Goal: Task Accomplishment & Management: Manage account settings

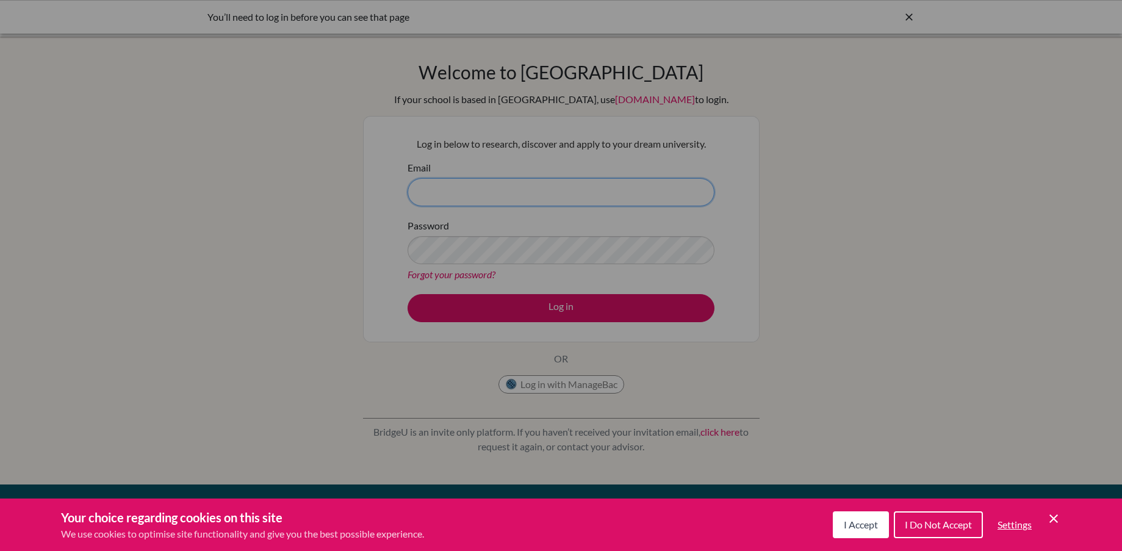
type input "[EMAIL_ADDRESS][DOMAIN_NAME]"
click at [881, 523] on button "I Accept" at bounding box center [861, 524] width 56 height 27
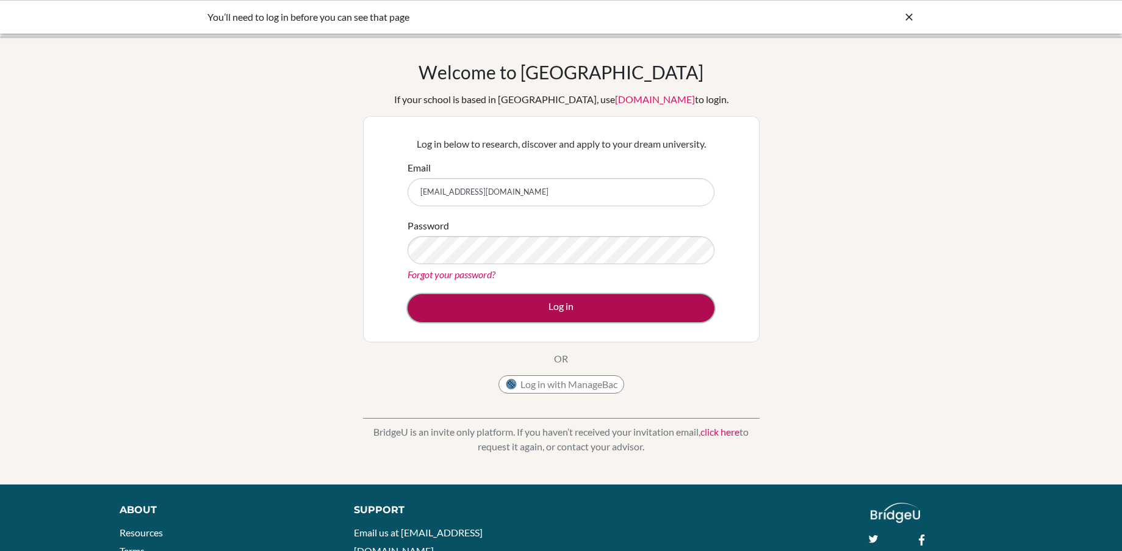
drag, startPoint x: 591, startPoint y: 301, endPoint x: 585, endPoint y: 303, distance: 6.4
click at [591, 301] on button "Log in" at bounding box center [561, 308] width 307 height 28
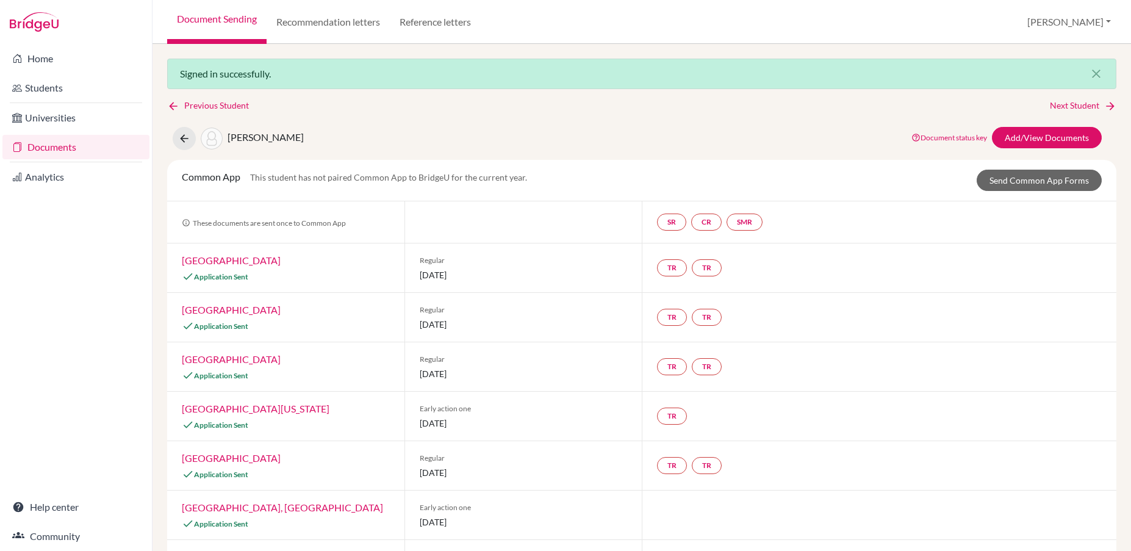
click at [57, 147] on link "Documents" at bounding box center [75, 147] width 147 height 24
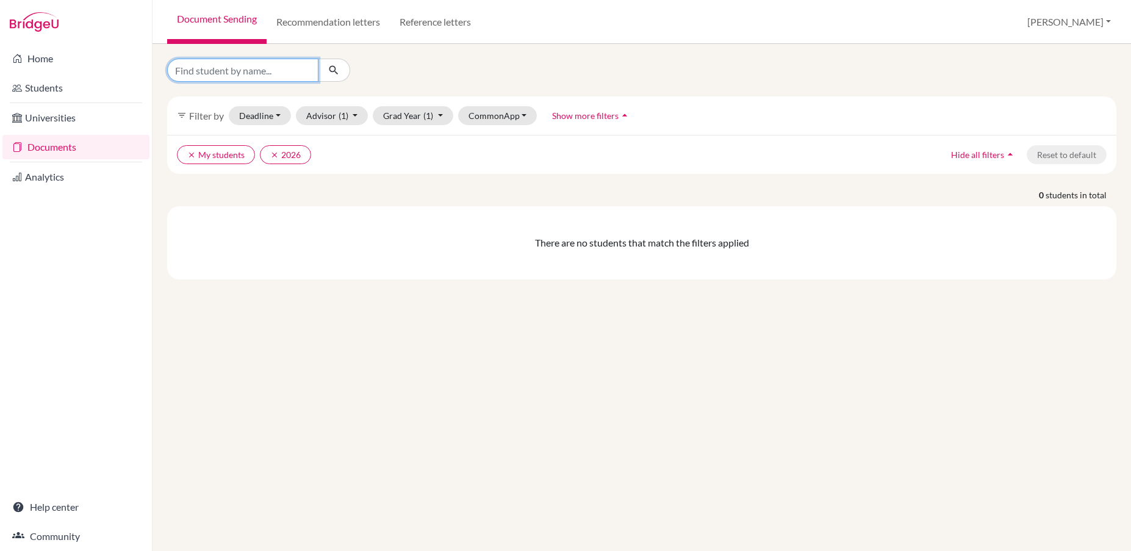
click at [251, 74] on input "Find student by name..." at bounding box center [242, 70] width 151 height 23
type input "[PERSON_NAME]"
click at [214, 156] on button "clear My students" at bounding box center [216, 154] width 78 height 19
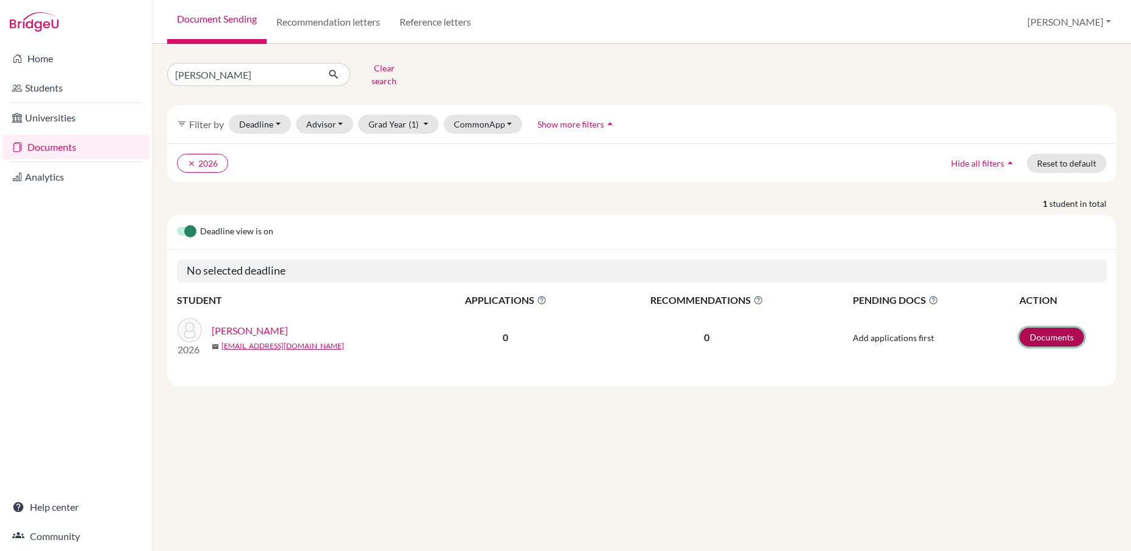
click at [1038, 330] on link "Documents" at bounding box center [1051, 337] width 65 height 19
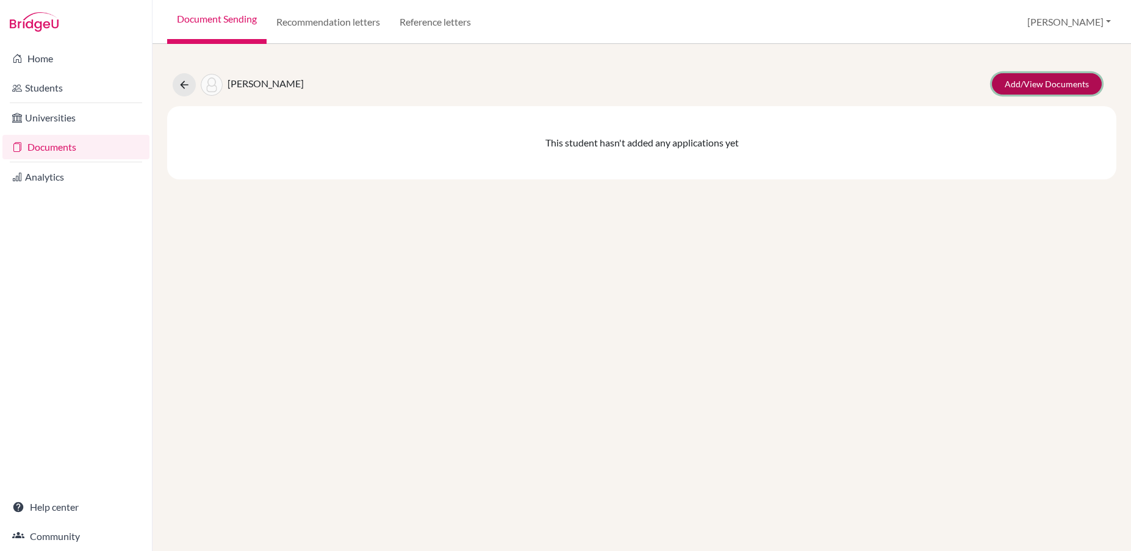
click at [1033, 84] on link "Add/View Documents" at bounding box center [1047, 83] width 110 height 21
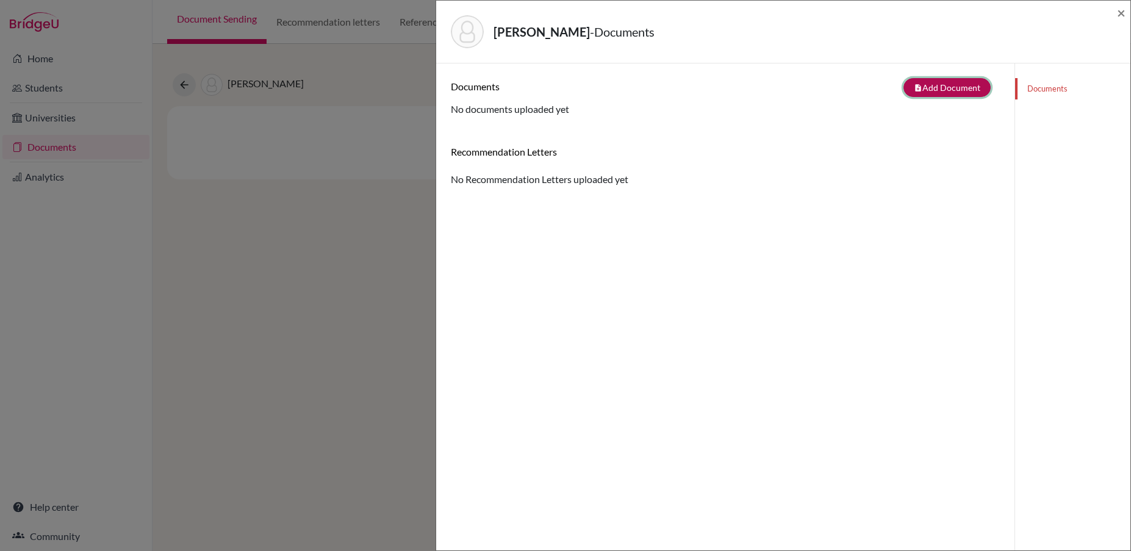
click at [950, 89] on button "note_add Add Document" at bounding box center [946, 87] width 87 height 19
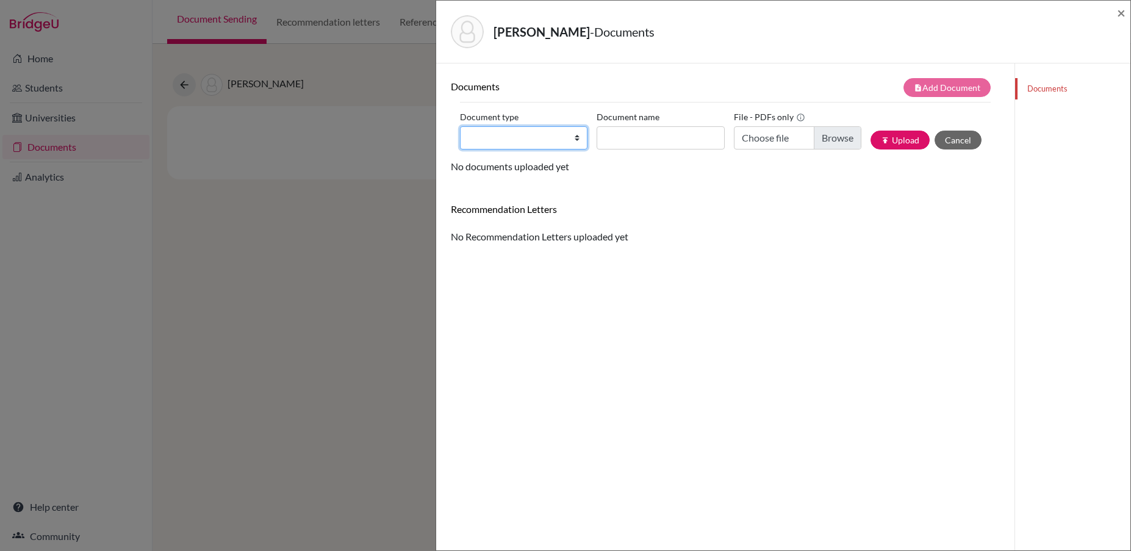
click at [576, 140] on select "Change explanation for Common App reports Counselor recommendation Internationa…" at bounding box center [523, 137] width 127 height 23
select select "2"
click at [460, 126] on select "Change explanation for Common App reports Counselor recommendation Internationa…" at bounding box center [523, 137] width 127 height 23
click at [688, 138] on input "Document name" at bounding box center [660, 137] width 127 height 23
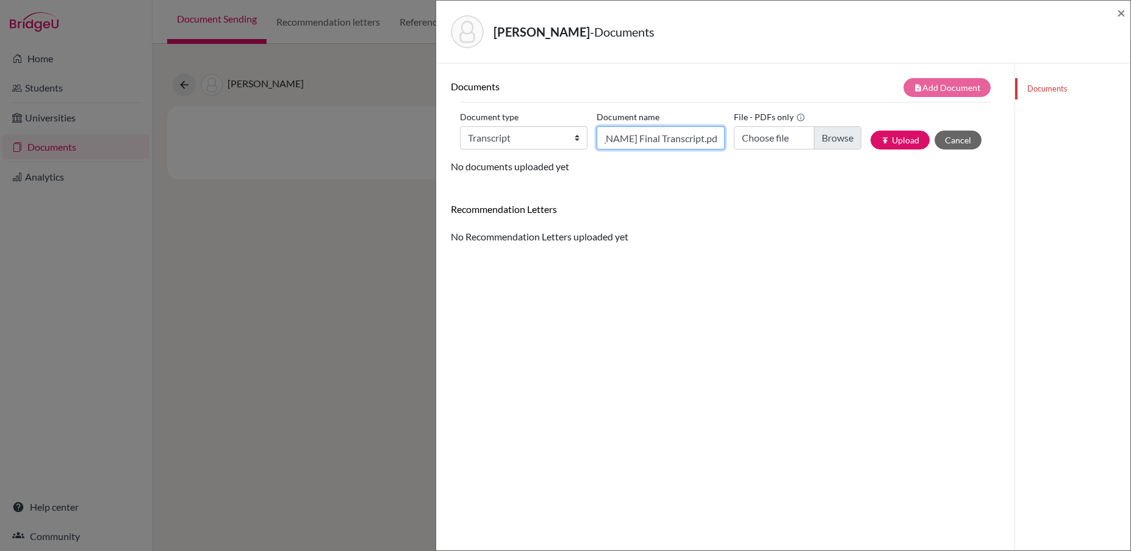
type input "Joseph, Zachary Final Transcript.pdf"
click at [836, 140] on input "Choose file" at bounding box center [797, 137] width 127 height 23
type input "C:\fakepath\Joseph, Zachary - Final Transcript.pdf"
click at [672, 139] on input "Joseph, Zachary Final Transcript.pdf" at bounding box center [660, 137] width 127 height 23
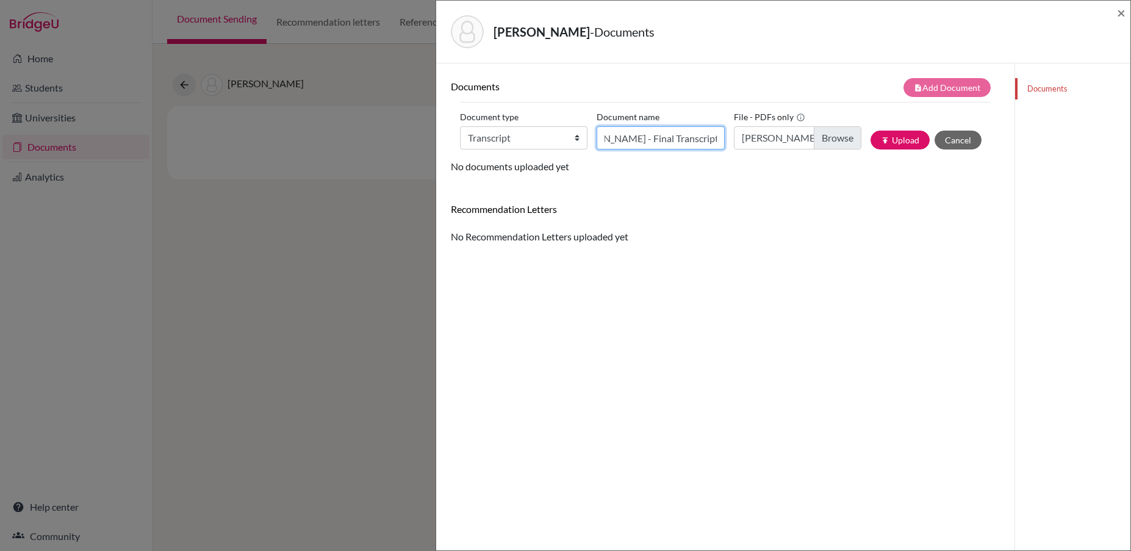
scroll to position [0, 33]
type input "Joseph, Zachary - Final Transcript"
click at [888, 138] on button "publish Upload" at bounding box center [900, 140] width 59 height 19
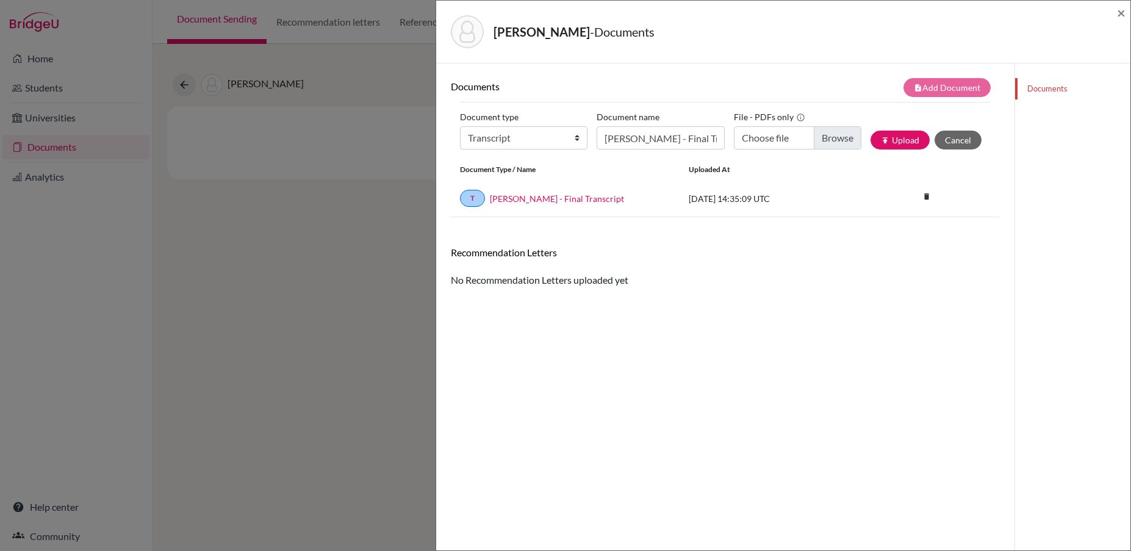
click at [1116, 15] on div "Joseph, Zachary - Documents ×" at bounding box center [783, 31] width 684 height 52
click at [1122, 10] on span "×" at bounding box center [1121, 13] width 9 height 18
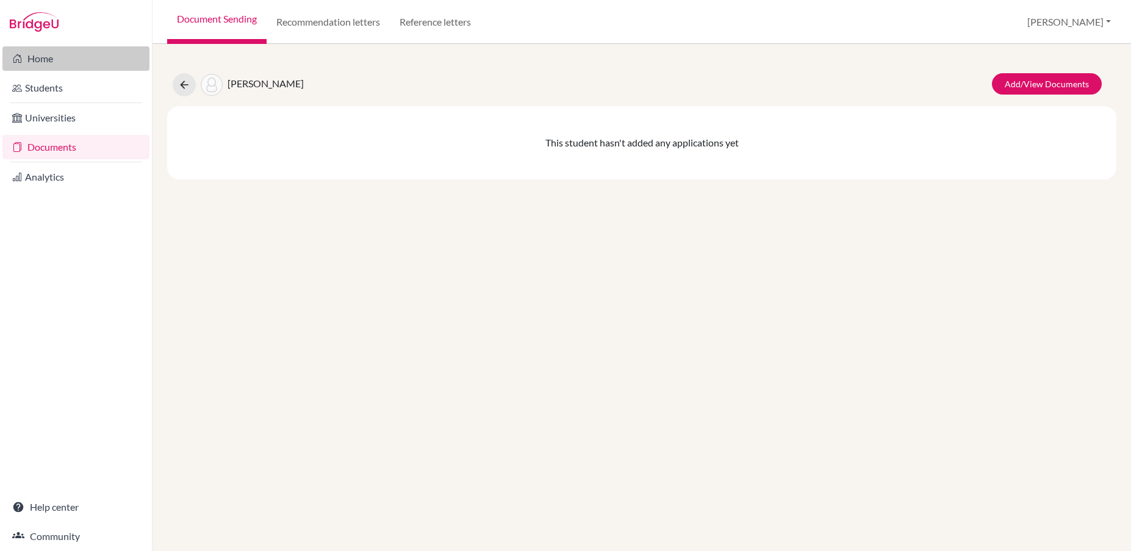
click at [38, 63] on link "Home" at bounding box center [75, 58] width 147 height 24
